Goal: Information Seeking & Learning: Learn about a topic

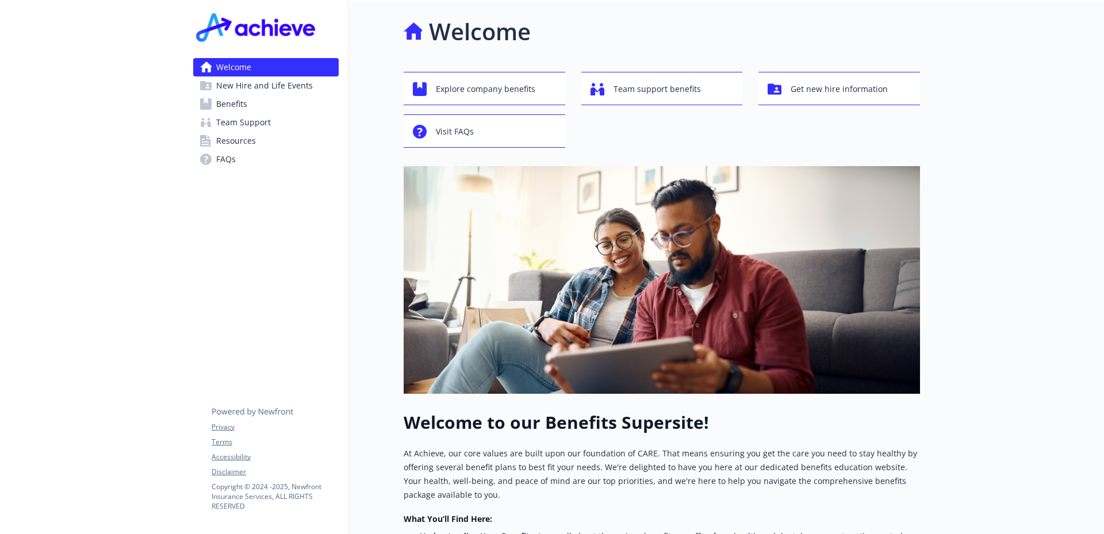
click at [276, 104] on link "Benefits" at bounding box center [265, 104] width 145 height 18
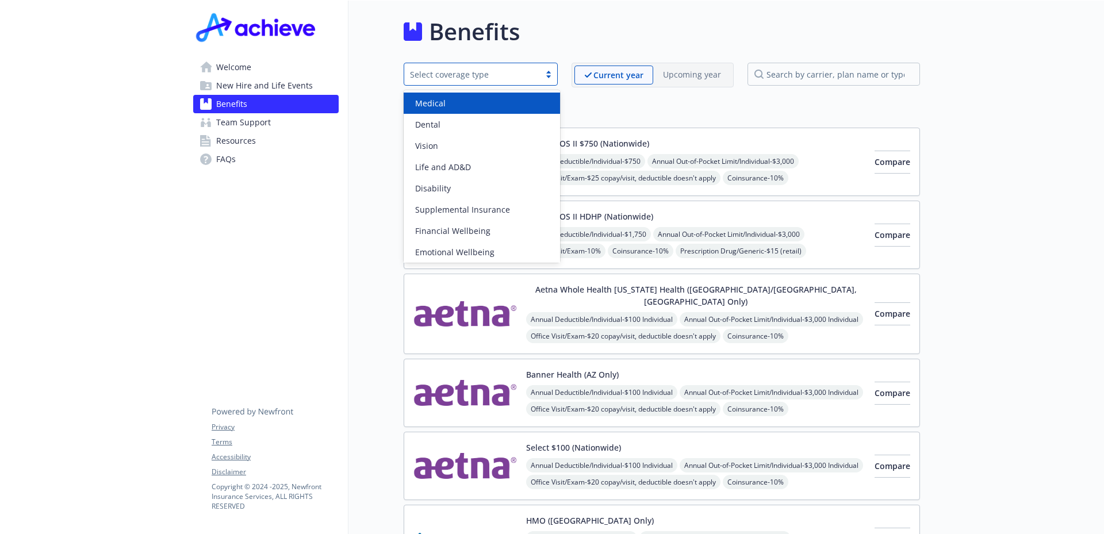
click at [533, 82] on div "Select coverage type" at bounding box center [480, 74] width 154 height 23
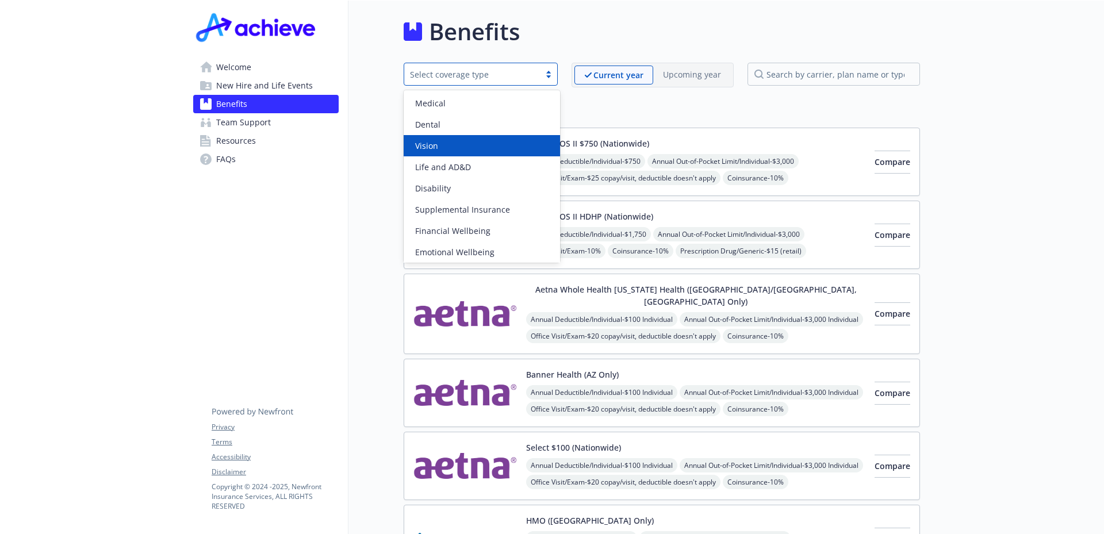
click at [491, 149] on div "Vision" at bounding box center [481, 146] width 143 height 12
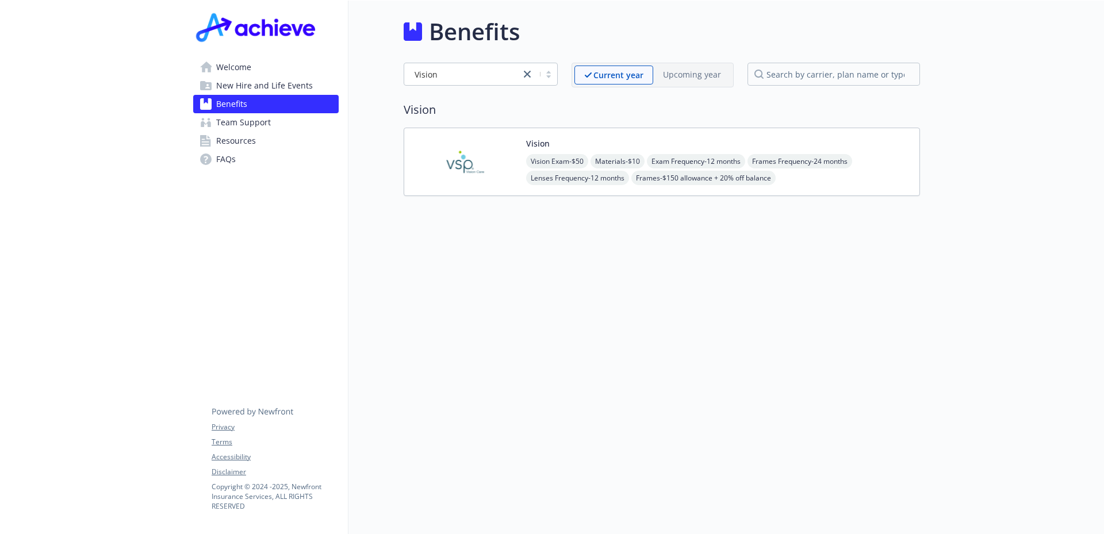
click at [497, 158] on img at bounding box center [464, 161] width 103 height 49
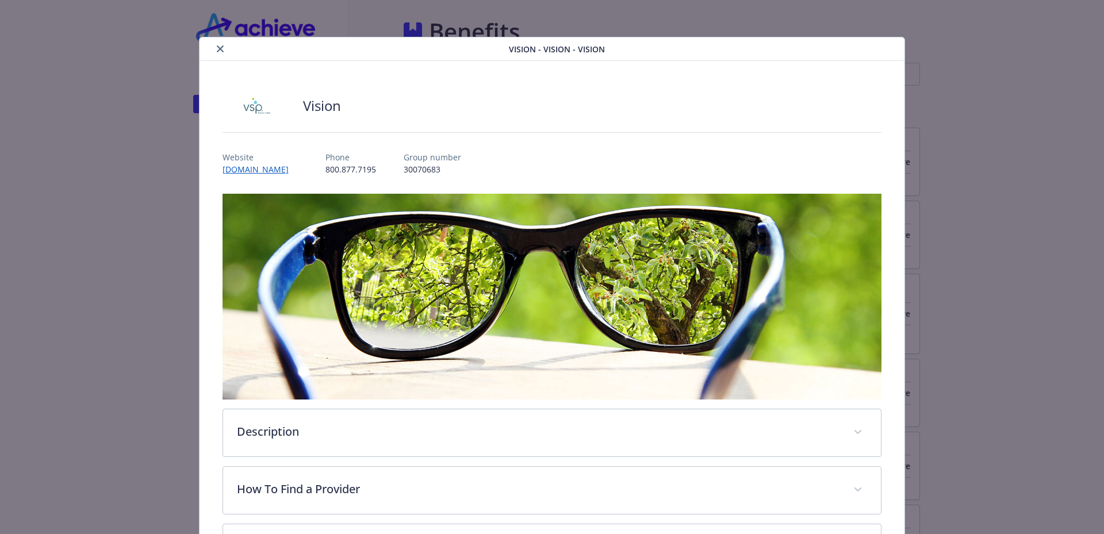
scroll to position [34, 0]
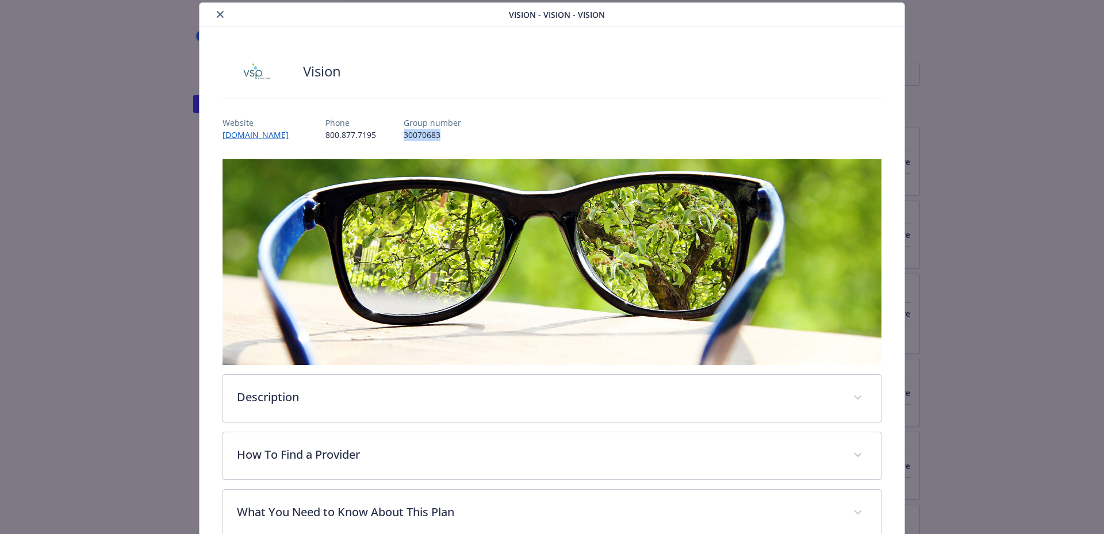
drag, startPoint x: 406, startPoint y: 134, endPoint x: 365, endPoint y: 136, distance: 41.4
click at [365, 136] on div "Website [DOMAIN_NAME] Phone [PHONE_NUMBER] Group number 30070683" at bounding box center [551, 123] width 659 height 33
copy p "30070683"
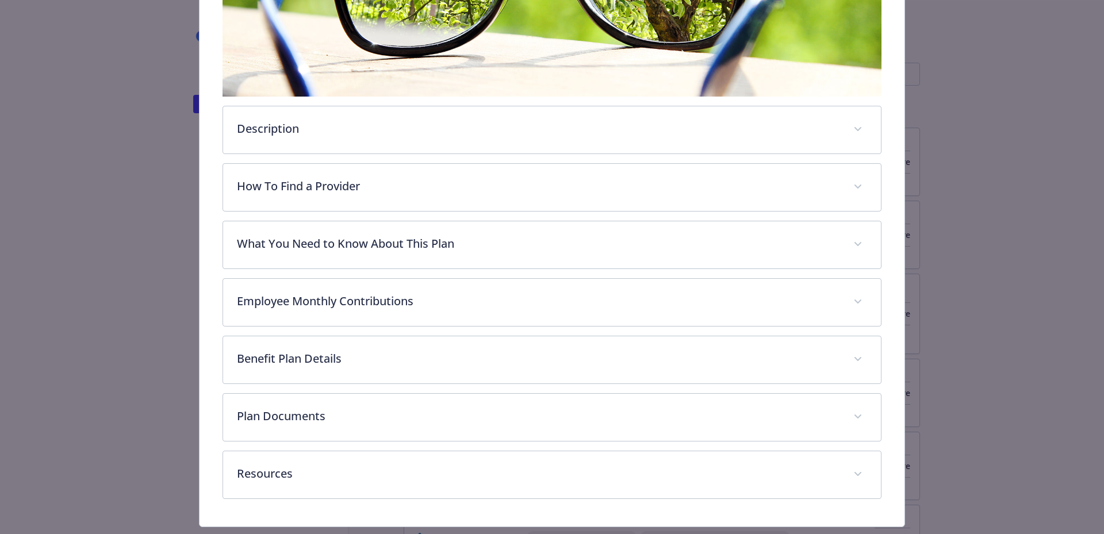
scroll to position [303, 0]
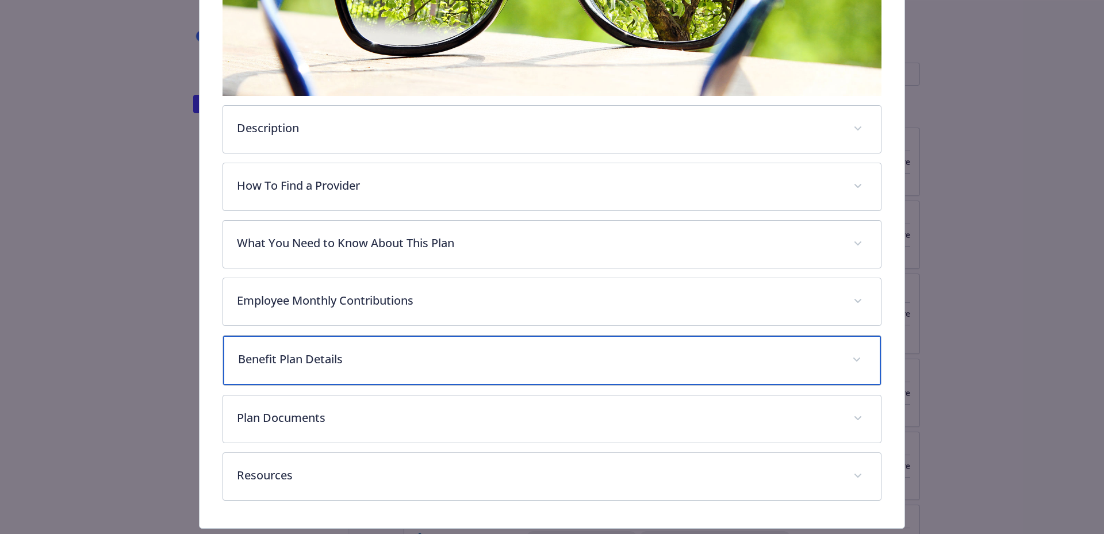
click at [513, 358] on p "Benefit Plan Details" at bounding box center [538, 359] width 601 height 17
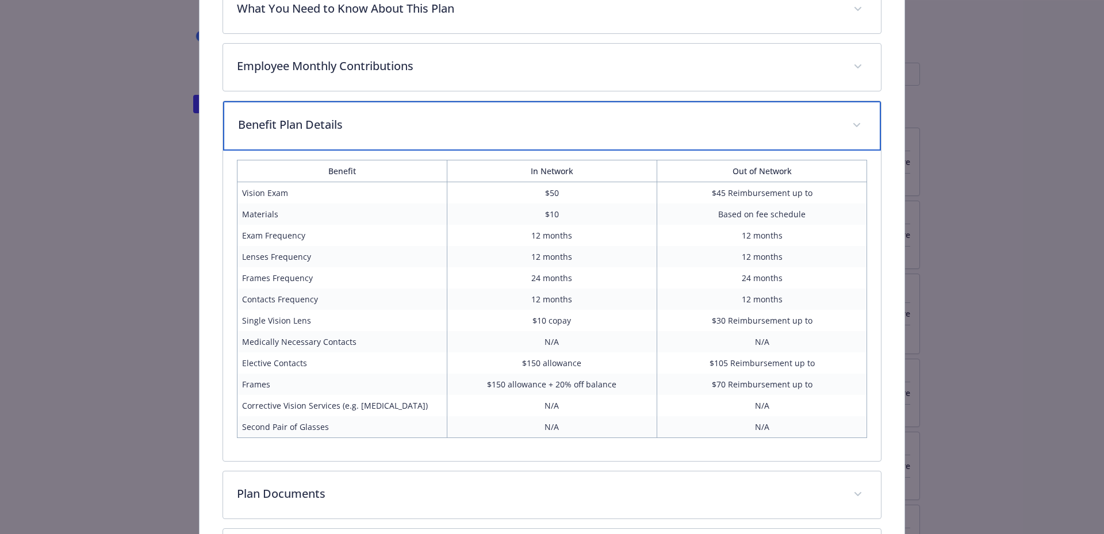
scroll to position [644, 0]
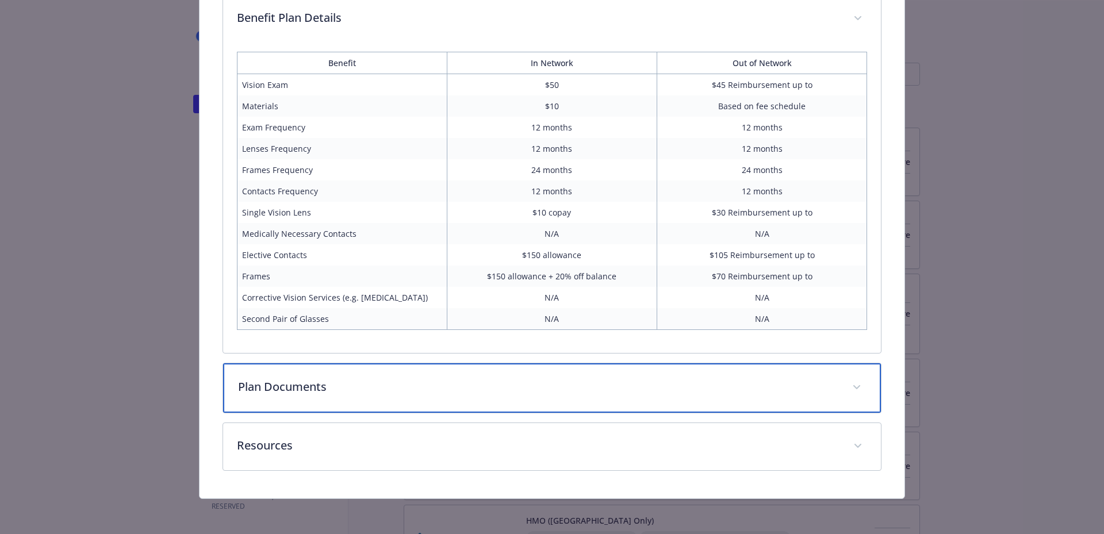
click at [437, 397] on div "Plan Documents" at bounding box center [552, 387] width 658 height 49
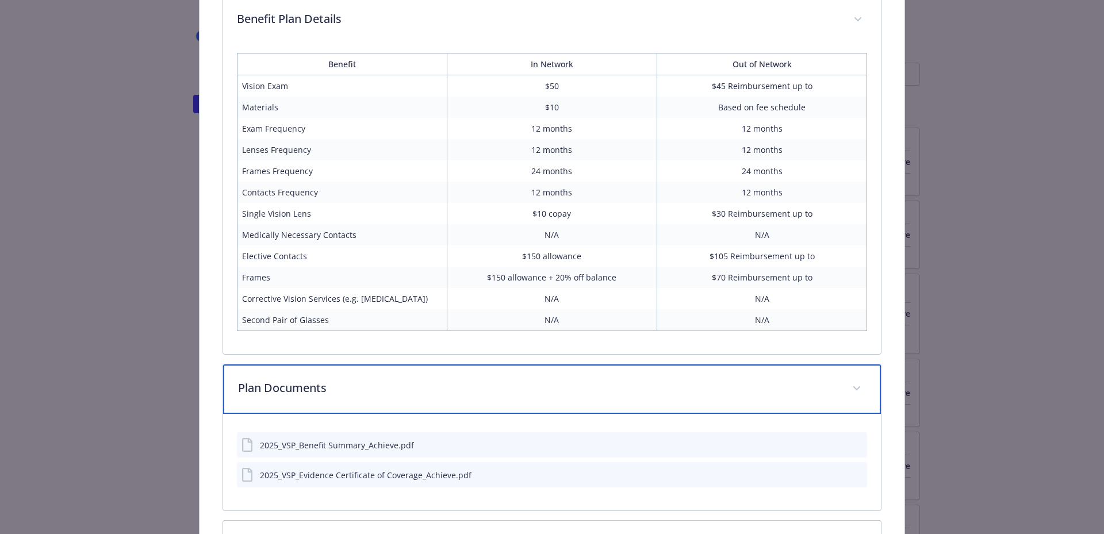
scroll to position [740, 0]
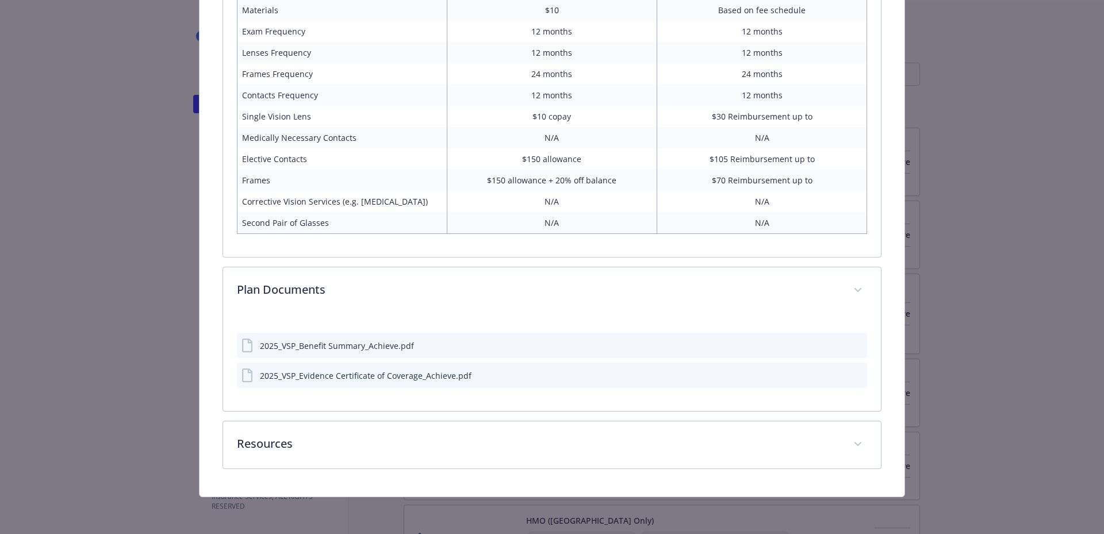
click at [851, 343] on icon "preview file" at bounding box center [856, 345] width 10 height 8
click at [851, 344] on icon "preview file" at bounding box center [856, 347] width 10 height 8
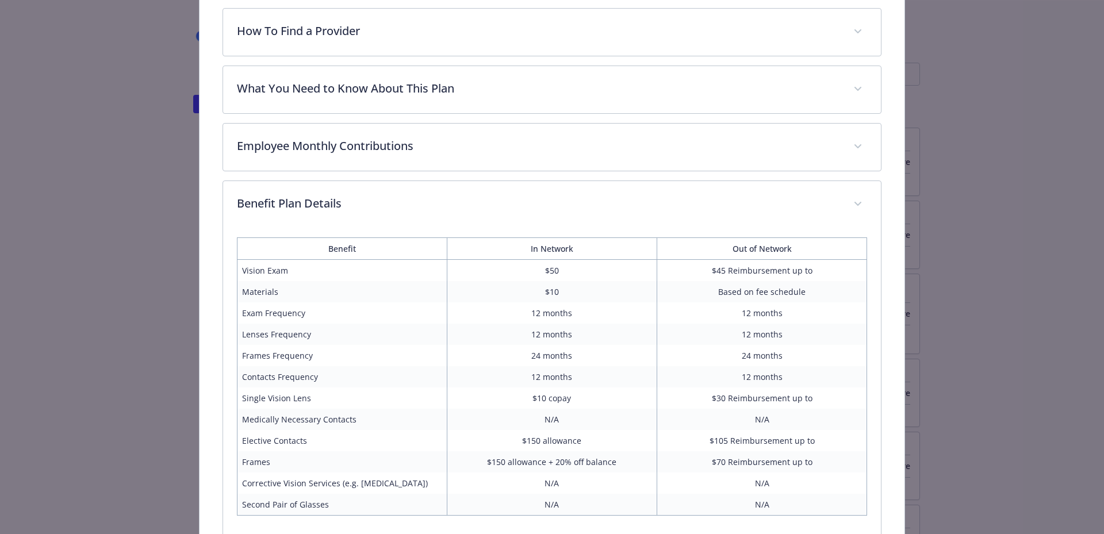
scroll to position [0, 0]
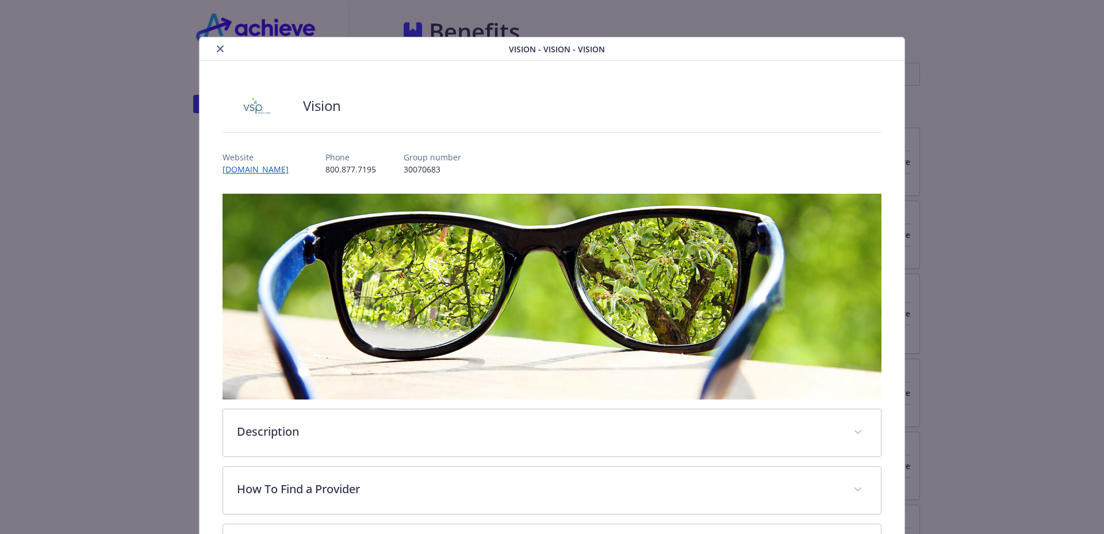
click at [217, 49] on icon "close" at bounding box center [220, 48] width 7 height 7
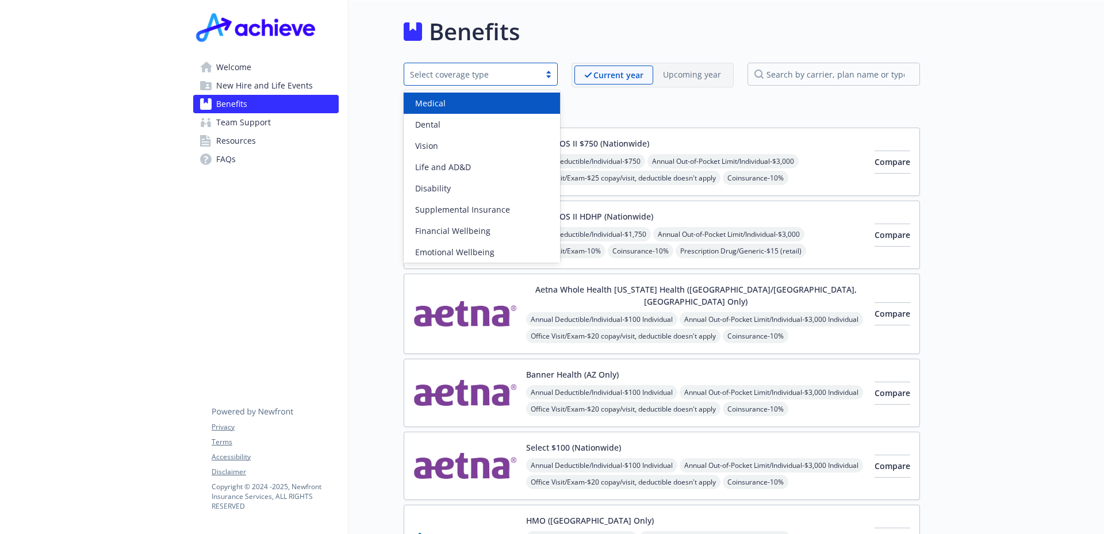
click at [534, 78] on div "Select coverage type" at bounding box center [472, 74] width 124 height 12
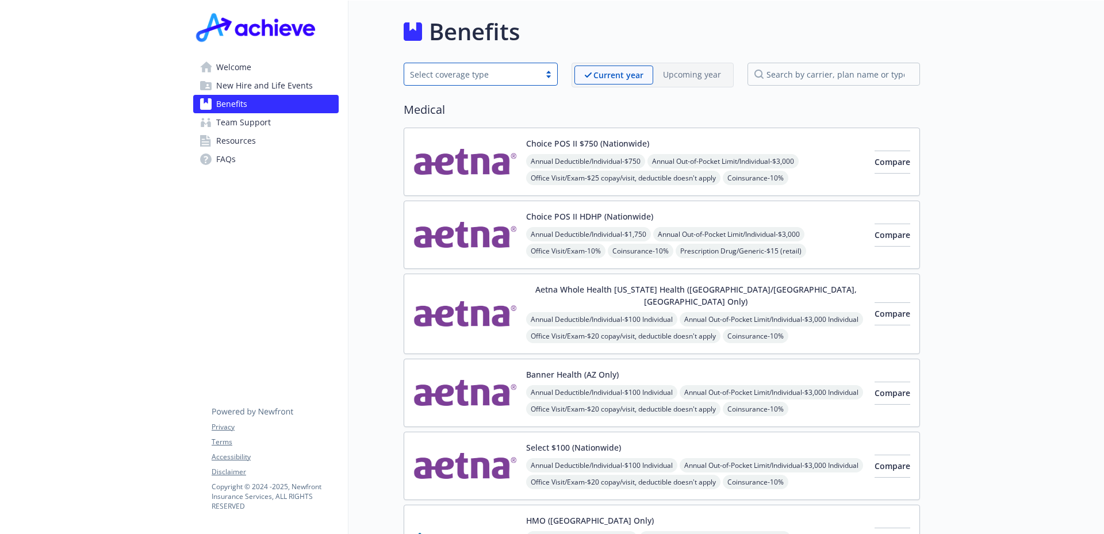
click at [532, 77] on div "Select coverage type" at bounding box center [472, 74] width 124 height 12
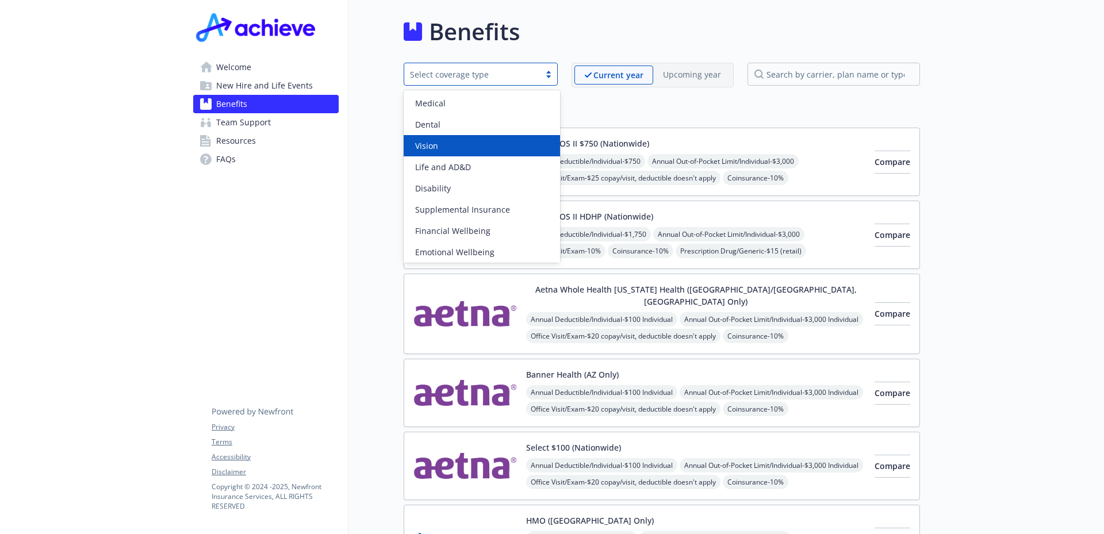
click at [486, 143] on div "Vision" at bounding box center [481, 146] width 143 height 12
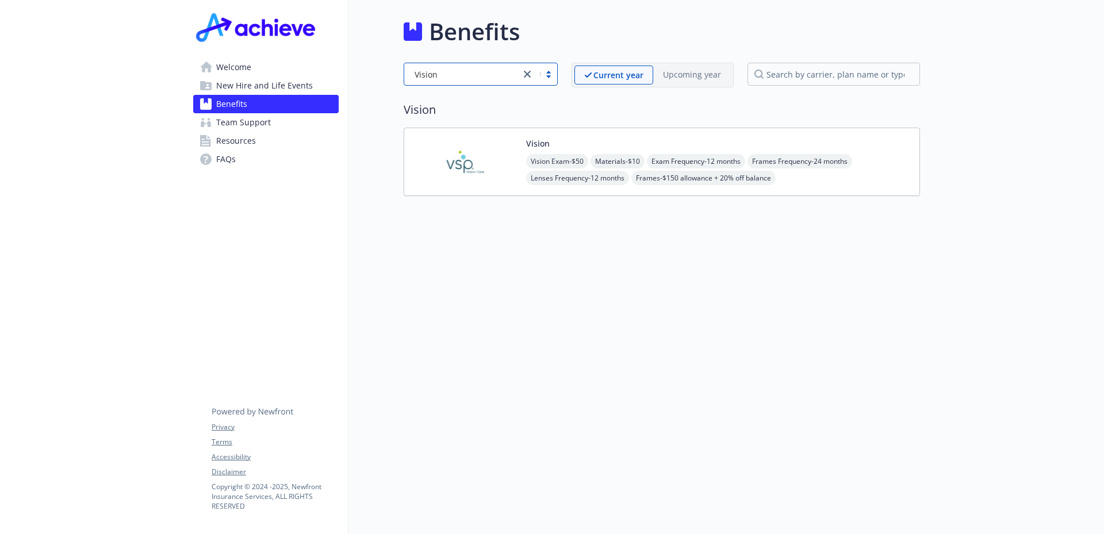
click at [494, 172] on img at bounding box center [464, 161] width 103 height 49
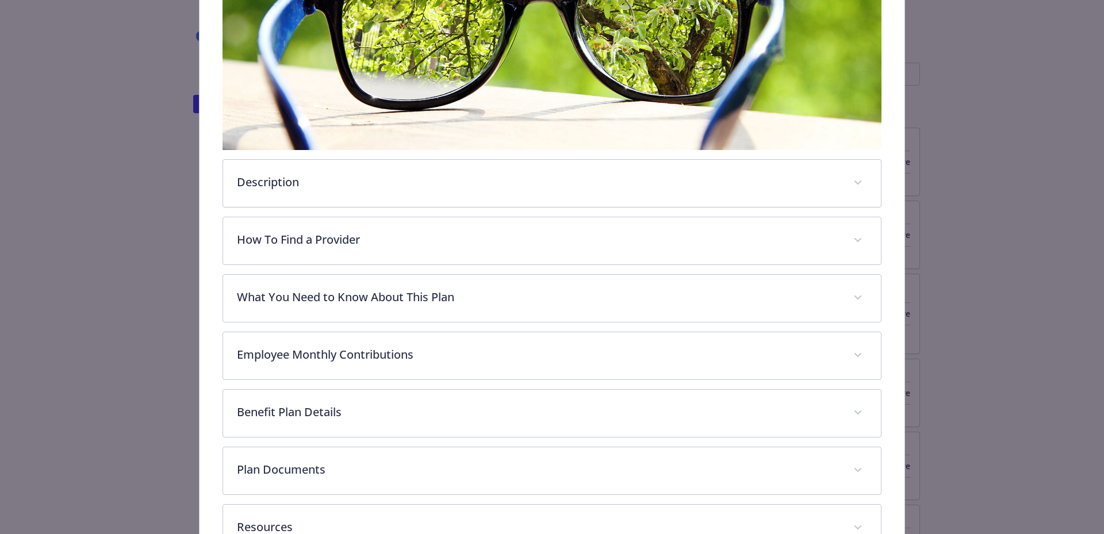
scroll to position [250, 0]
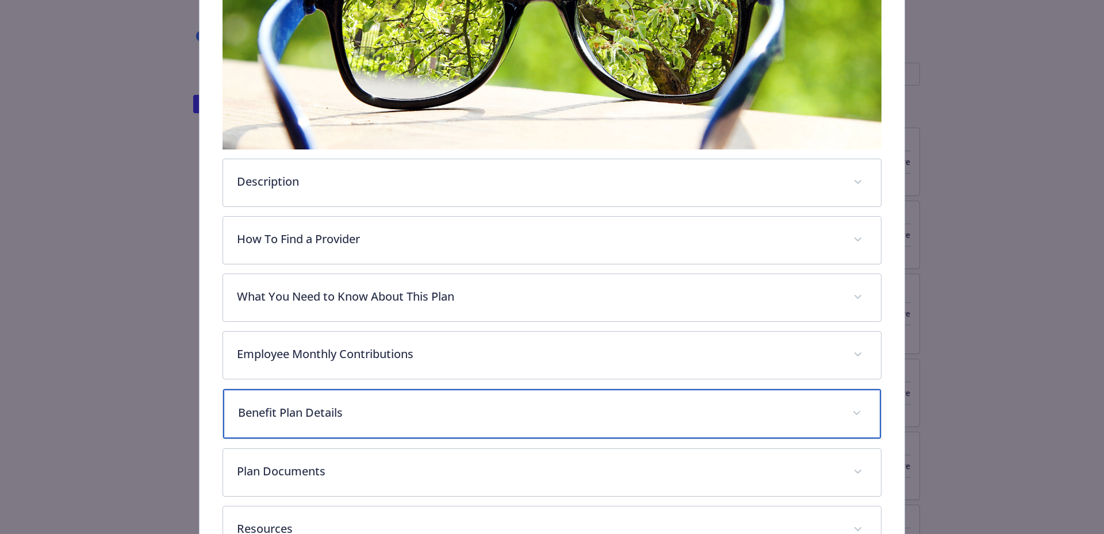
click at [370, 408] on p "Benefit Plan Details" at bounding box center [538, 412] width 601 height 17
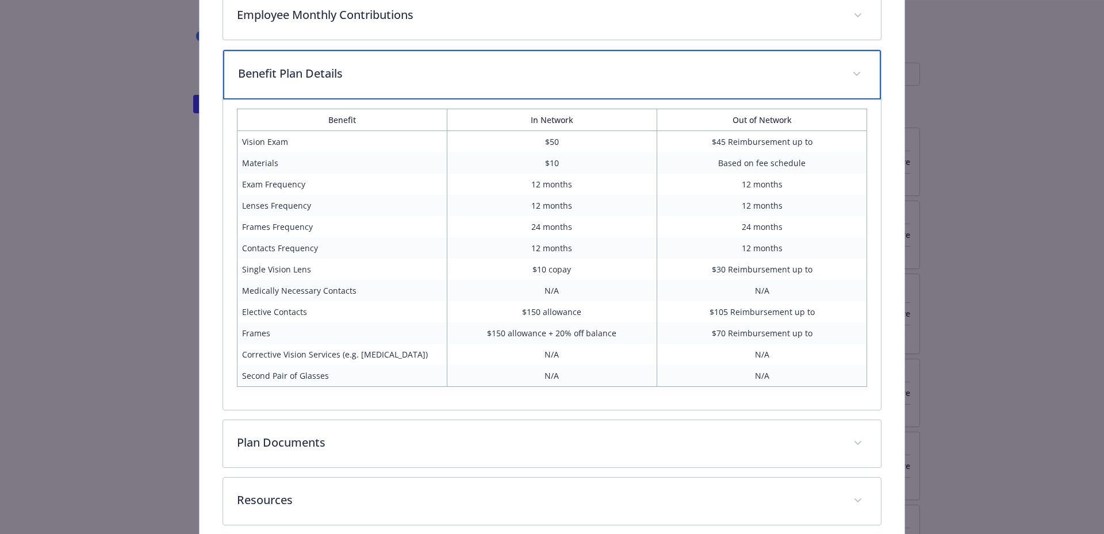
scroll to position [590, 0]
